Goal: Find specific page/section: Find specific page/section

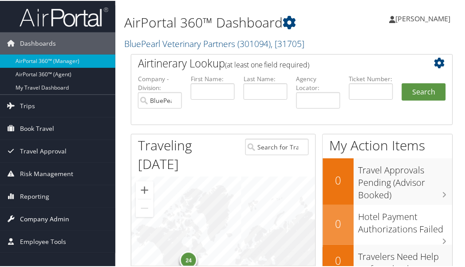
click at [44, 215] on span "Company Admin" at bounding box center [44, 218] width 49 height 22
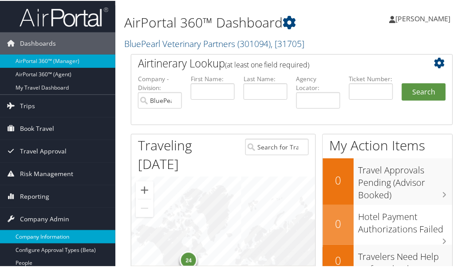
click at [52, 233] on link "Company Information" at bounding box center [57, 236] width 115 height 13
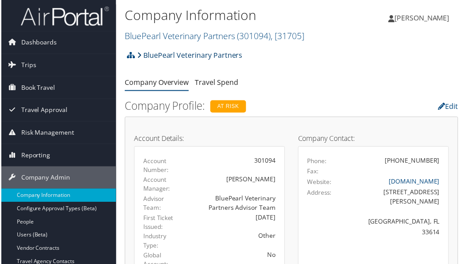
click at [185, 52] on link "BluePearl Veterinary Partners" at bounding box center [190, 56] width 106 height 18
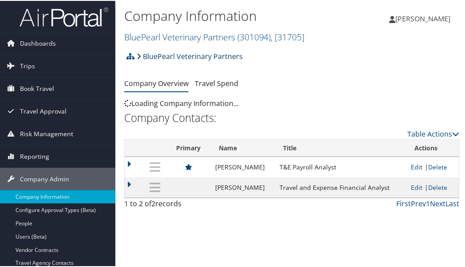
click at [178, 51] on link "BluePearl Veterinary Partners" at bounding box center [190, 56] width 106 height 18
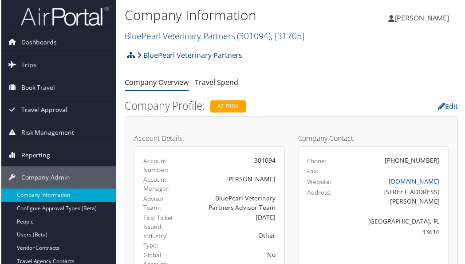
click at [206, 38] on link "BluePearl Veterinary Partners ( 301094 ) , [ 31705 ]" at bounding box center [214, 36] width 181 height 12
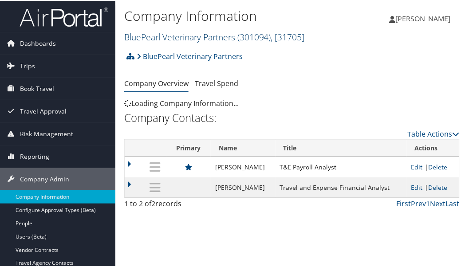
click at [212, 38] on link "BluePearl Veterinary Partners ( 301094 ) , [ 31705 ]" at bounding box center [214, 36] width 181 height 12
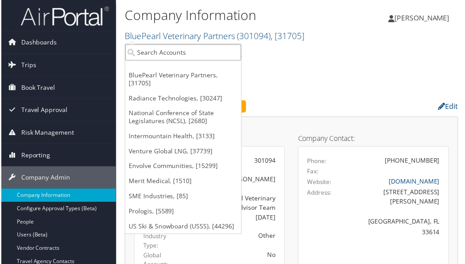
click at [182, 50] on input "search" at bounding box center [183, 52] width 117 height 16
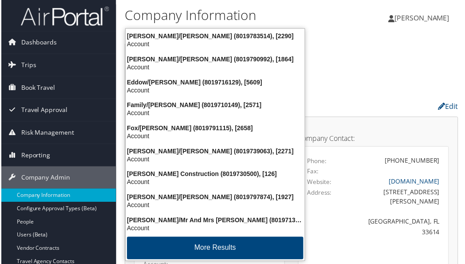
type input "801973"
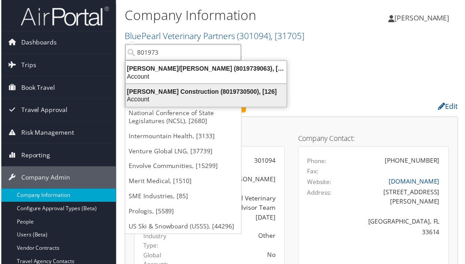
click at [190, 92] on div "Jacobsen Construction (8019730500), [126]" at bounding box center [206, 92] width 173 height 8
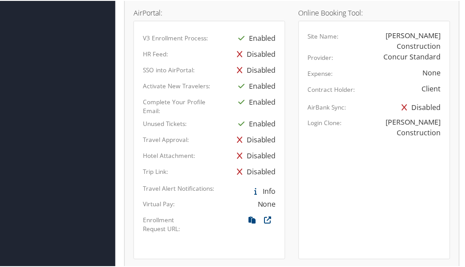
scroll to position [592, 0]
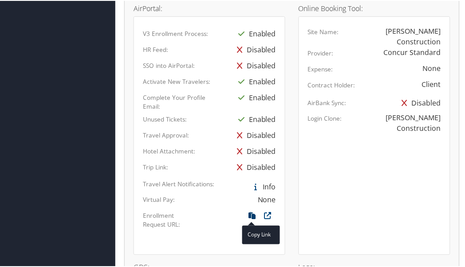
click at [247, 215] on icon at bounding box center [252, 218] width 16 height 12
